Goal: Register for event/course

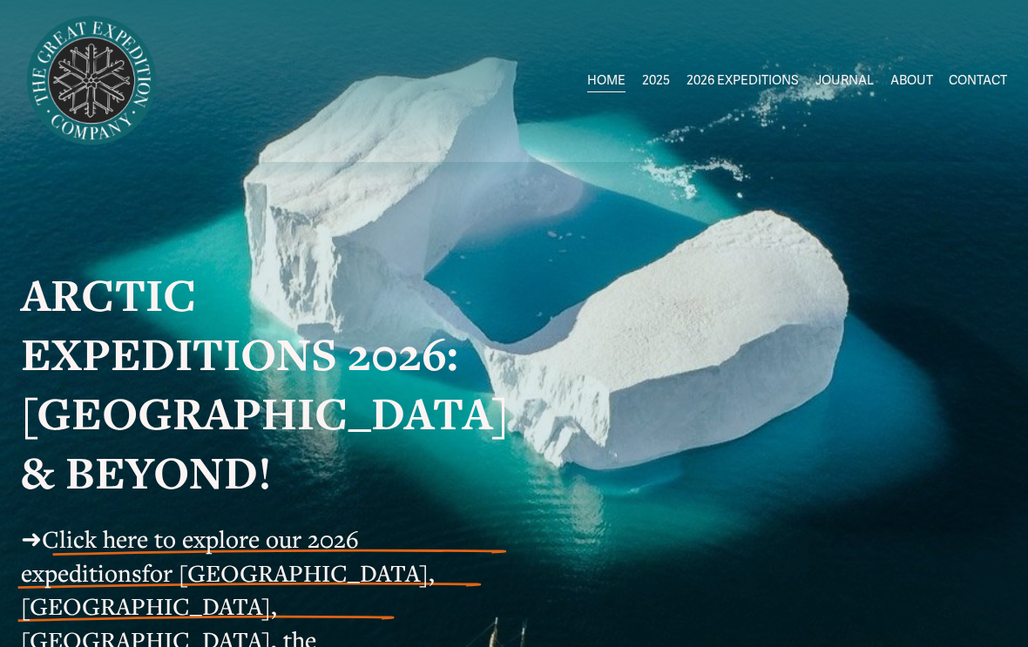
click at [359, 554] on span "Click here to explore our 2026 expeditions" at bounding box center [190, 556] width 338 height 66
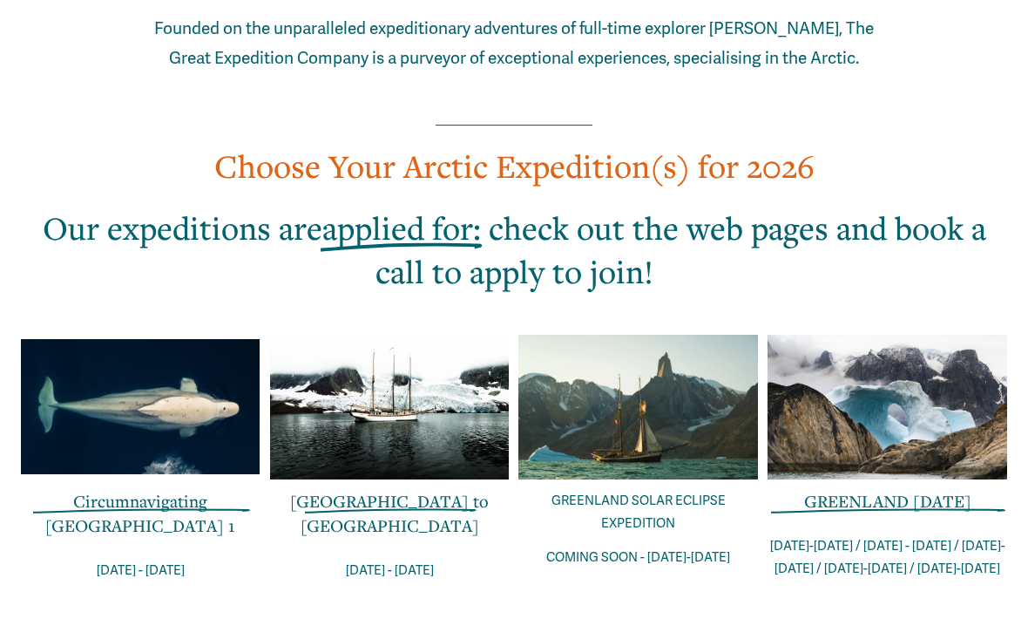
scroll to position [1100, 0]
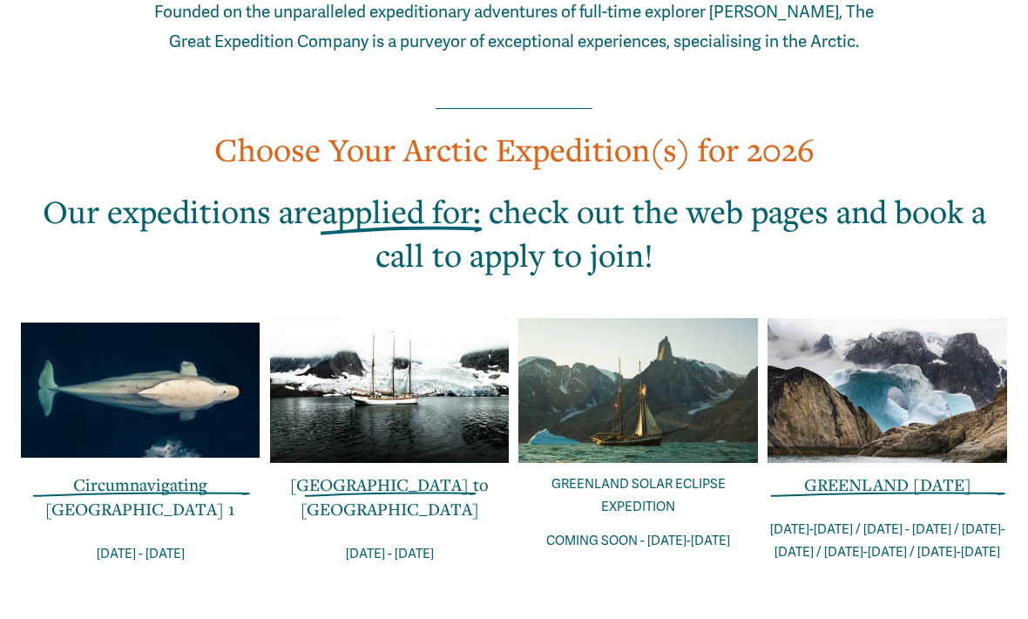
click at [206, 322] on div at bounding box center [141, 389] width 240 height 135
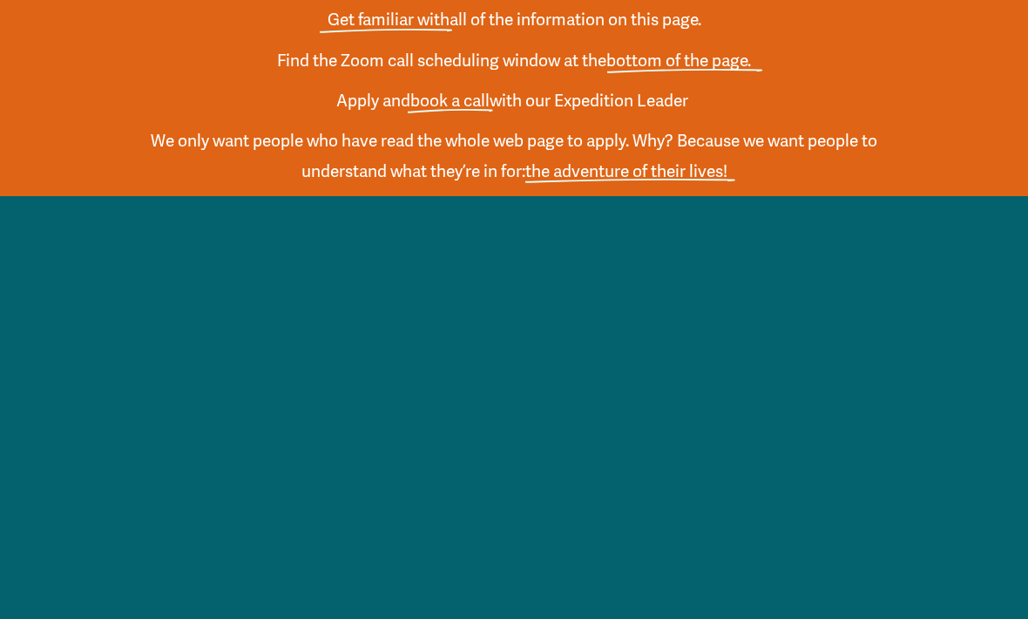
scroll to position [2800, 0]
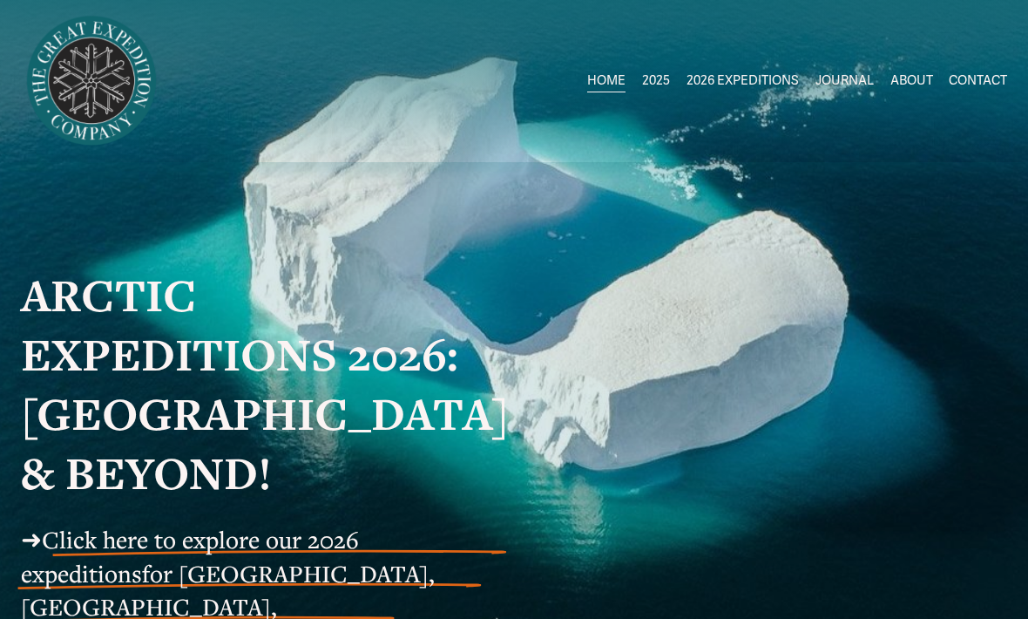
scroll to position [1157, 0]
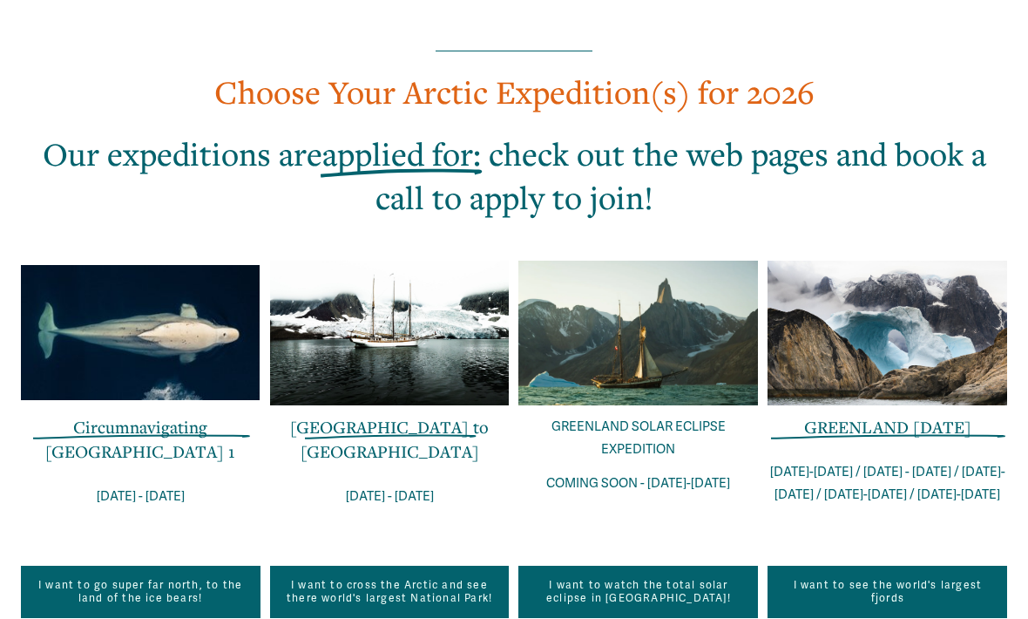
click at [421, 267] on div at bounding box center [390, 333] width 240 height 145
click at [674, 415] on p "GREENLAND SOLAR ECLIPSE EXPEDITION" at bounding box center [638, 438] width 240 height 46
click at [689, 471] on p "COMING SOON - [DATE]-[DATE]" at bounding box center [638, 483] width 240 height 24
click at [636, 565] on link "I want to watch the total solar eclipse in [GEOGRAPHIC_DATA]!" at bounding box center [638, 591] width 240 height 52
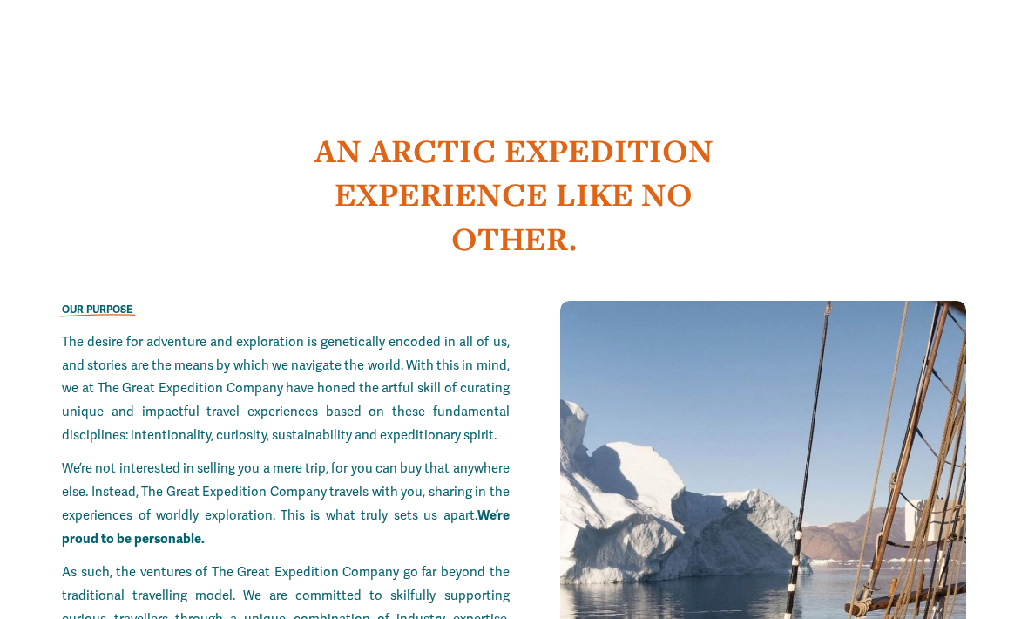
scroll to position [2088, 0]
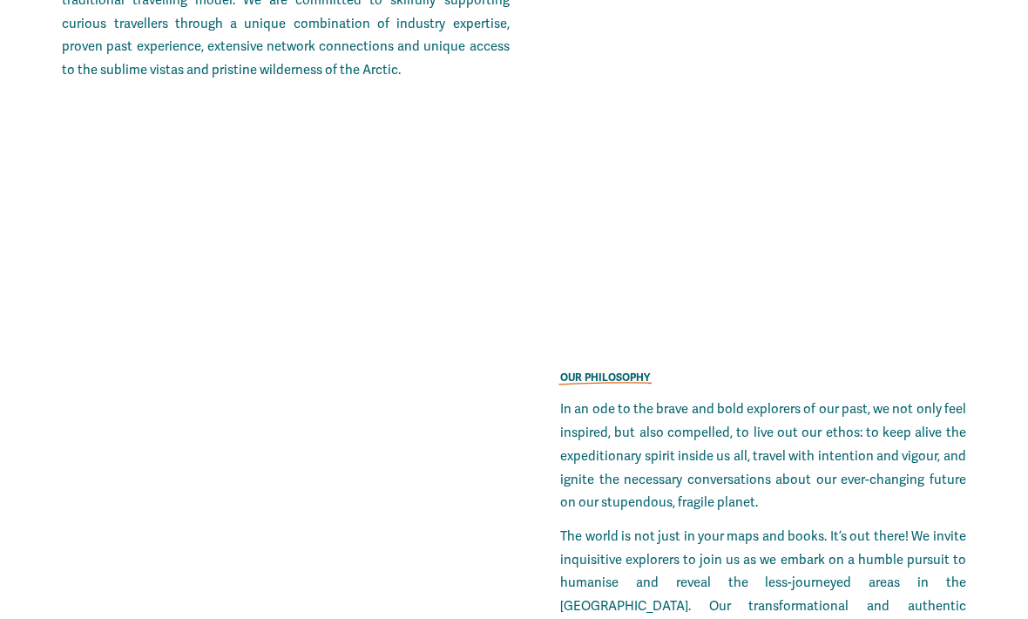
scroll to position [2639, 0]
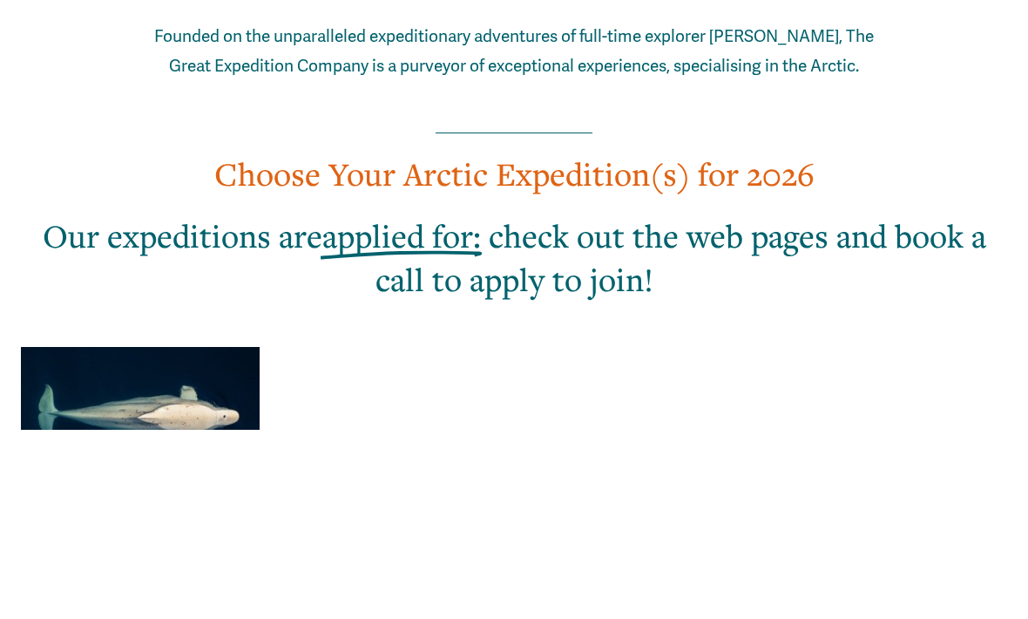
scroll to position [1075, 0]
